Goal: Transaction & Acquisition: Purchase product/service

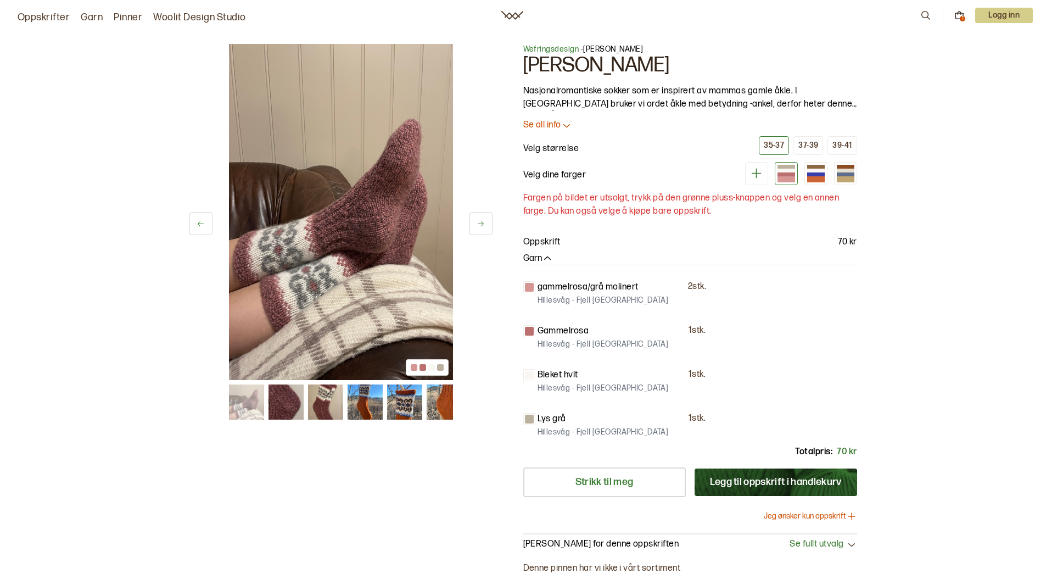
click at [819, 488] on button "Legg til oppskrift i handlekurv" at bounding box center [776, 481] width 163 height 27
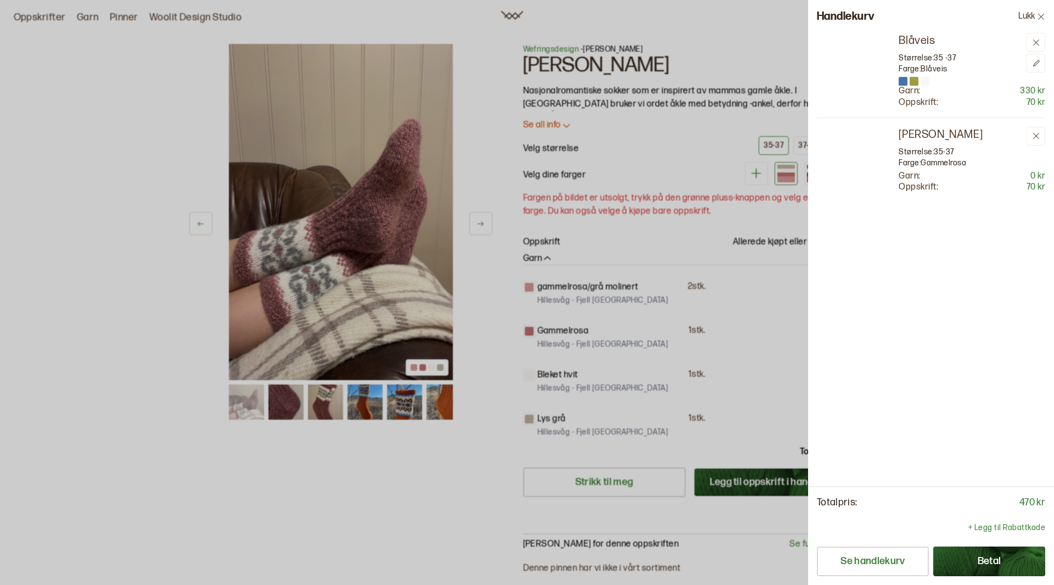
click at [786, 177] on div at bounding box center [527, 292] width 1054 height 585
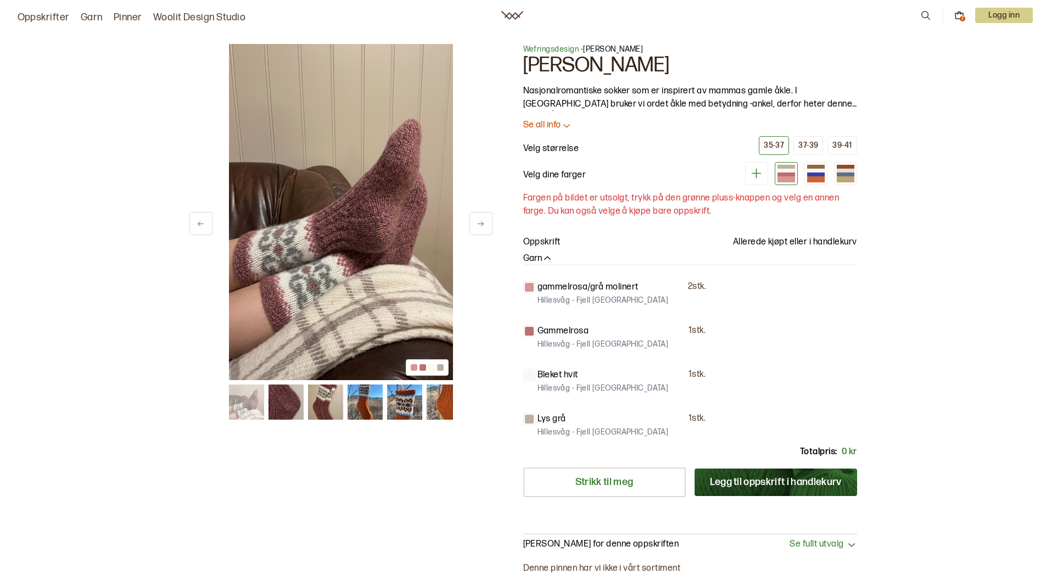
click at [827, 186] on div "Wefringsdesign - [PERSON_NAME] [PERSON_NAME] Nasjonalromantiske sokker som er i…" at bounding box center [690, 297] width 334 height 506
click at [822, 172] on div at bounding box center [816, 171] width 18 height 4
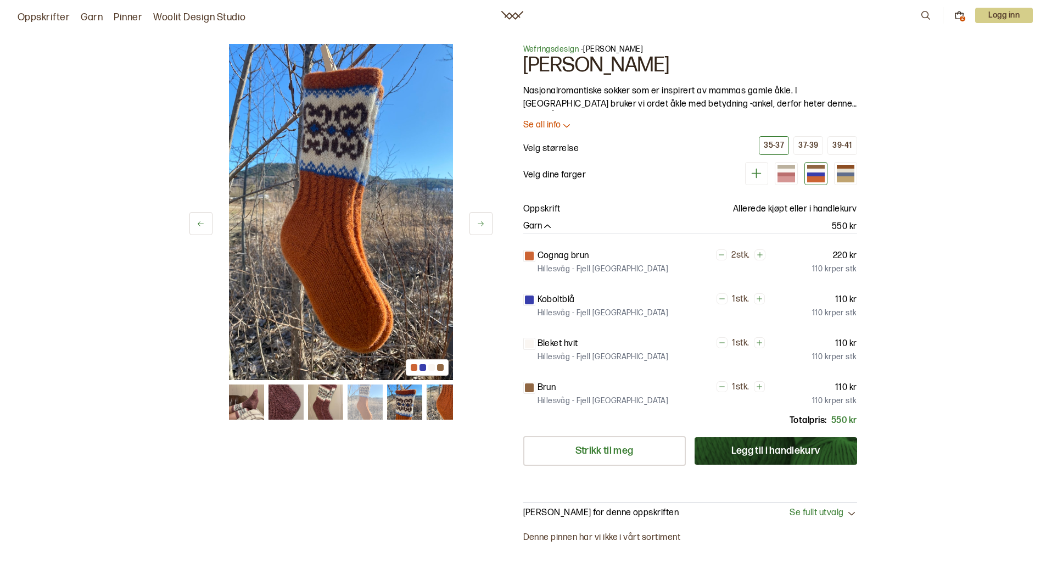
click at [767, 450] on button "Legg til i handlekurv" at bounding box center [776, 450] width 163 height 27
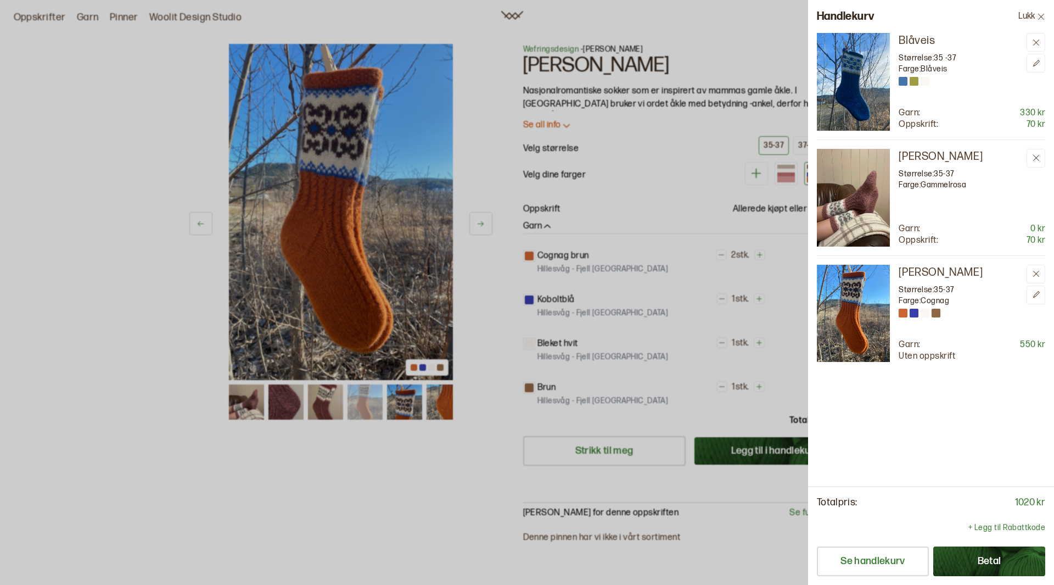
click at [993, 550] on button "Betal" at bounding box center [990, 561] width 112 height 30
